Goal: Task Accomplishment & Management: Manage account settings

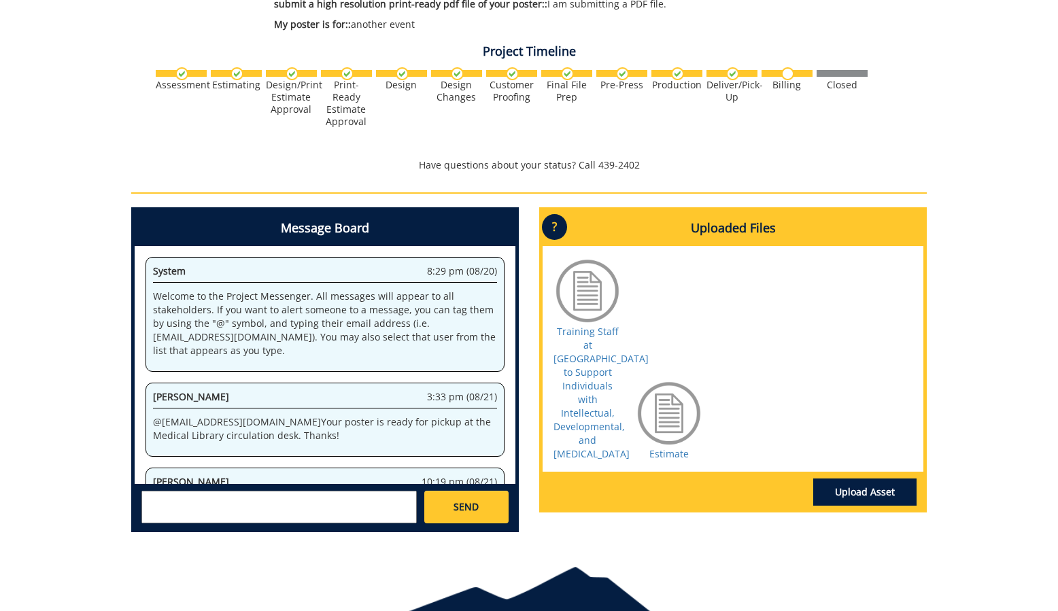
scroll to position [69, 0]
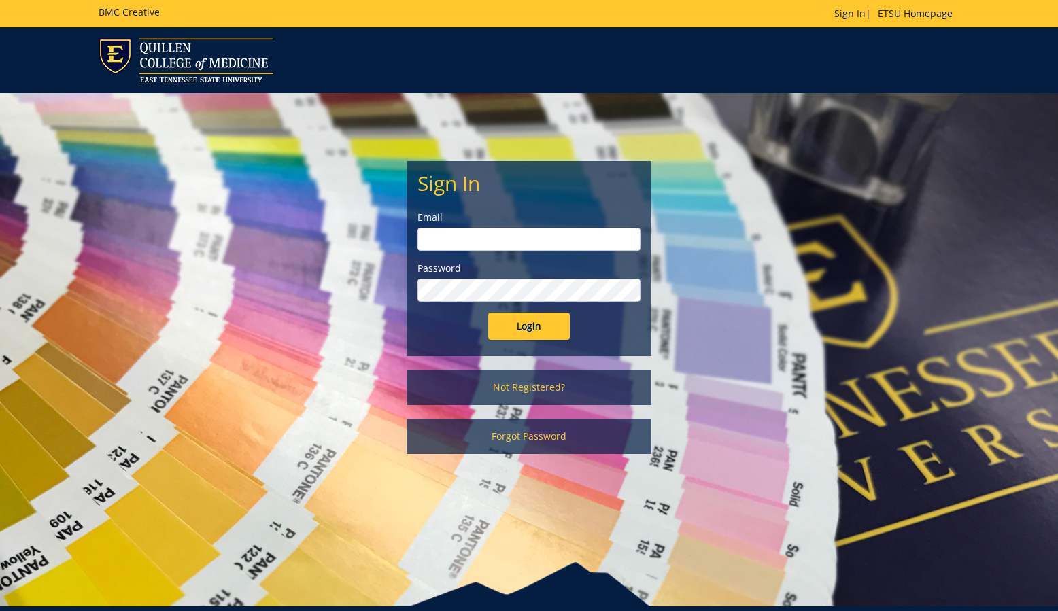
click at [445, 238] on input "email" at bounding box center [528, 239] width 223 height 23
type input "[EMAIL_ADDRESS][DOMAIN_NAME]"
click at [519, 324] on input "Login" at bounding box center [529, 326] width 82 height 27
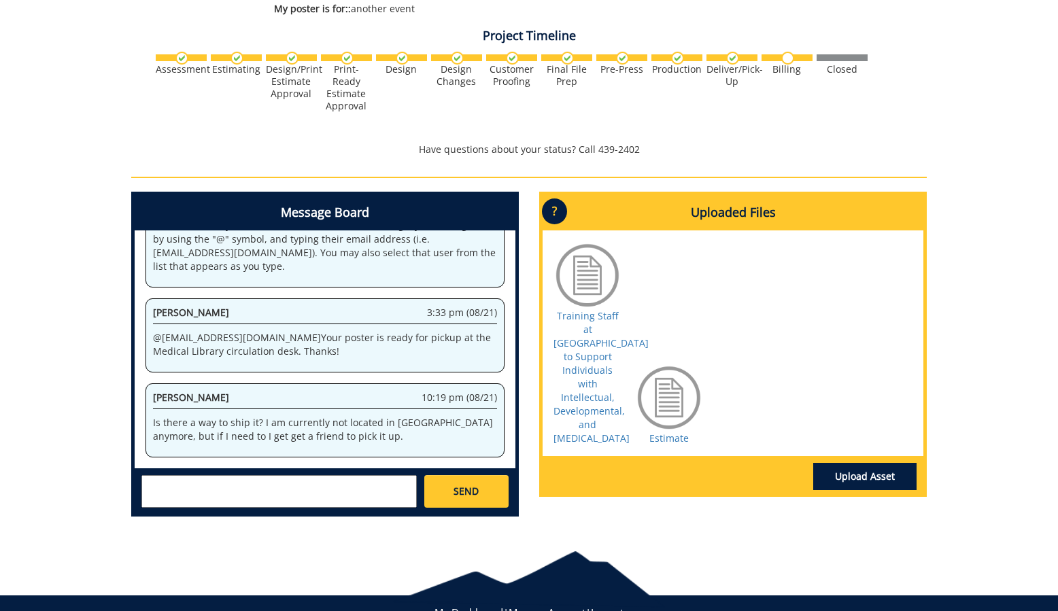
scroll to position [440, 0]
